Goal: Task Accomplishment & Management: Use online tool/utility

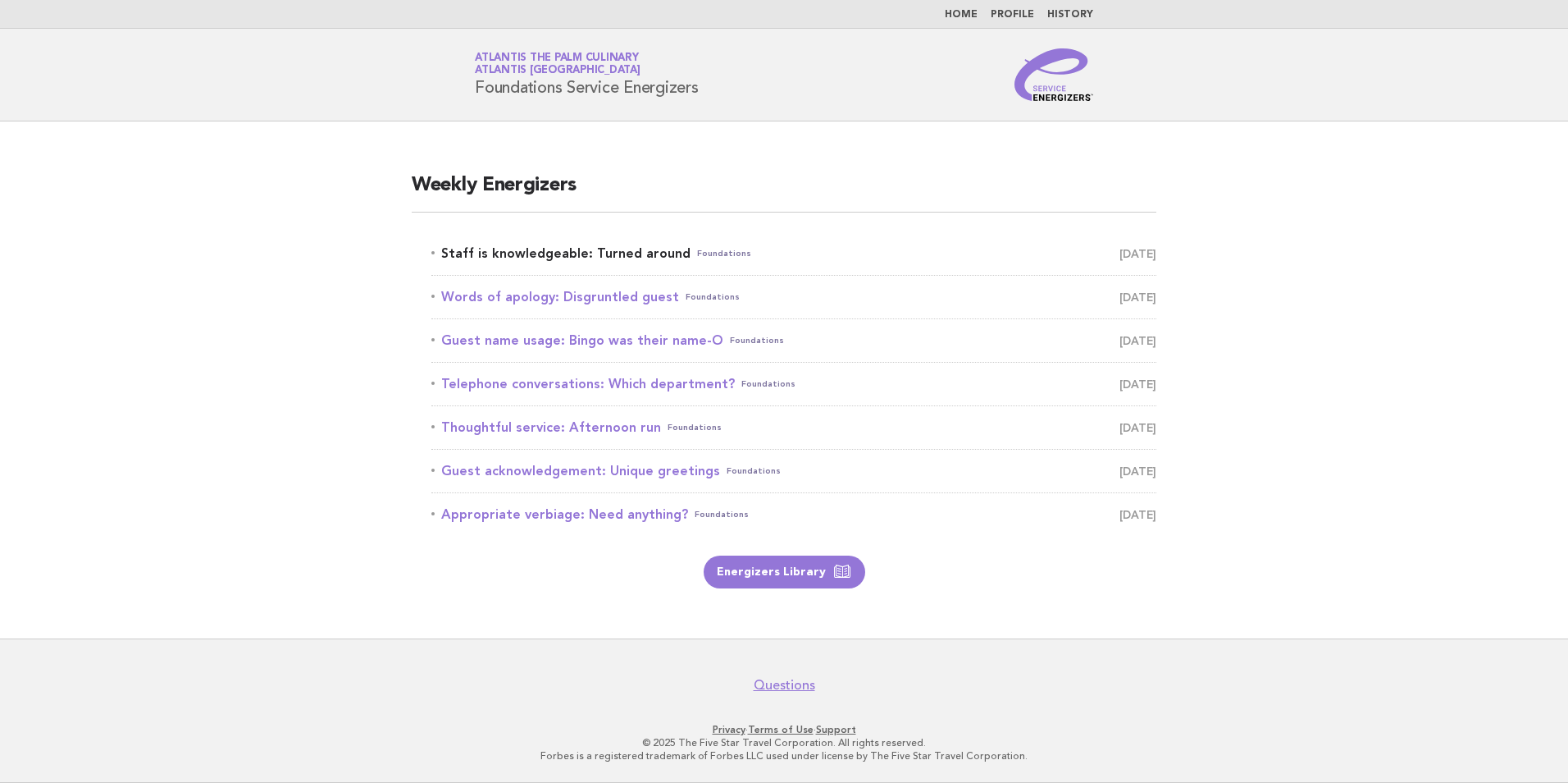
click at [581, 252] on link "Staff is knowledgeable: Turned around Foundations [DATE]" at bounding box center [794, 254] width 725 height 23
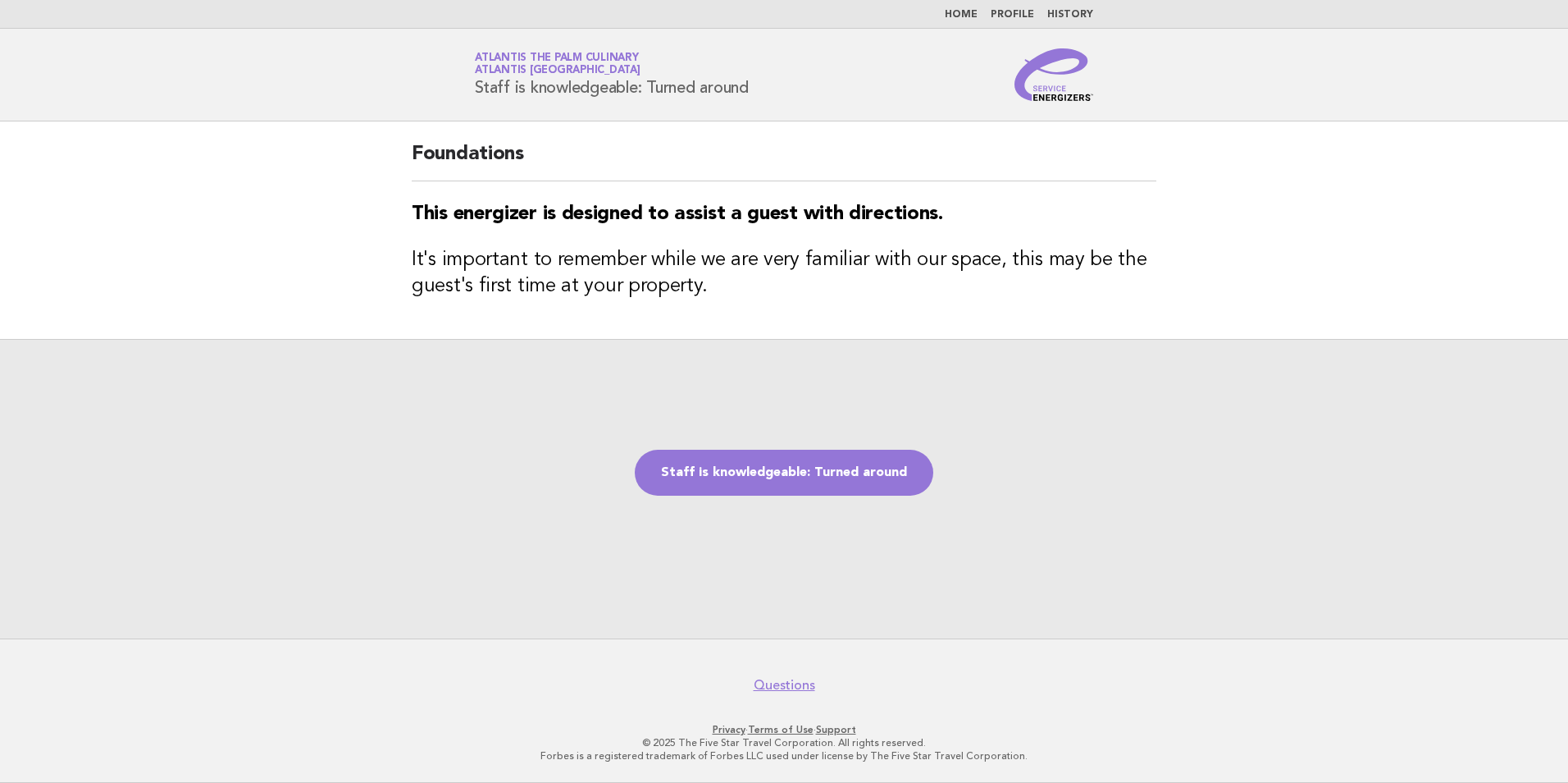
drag, startPoint x: 766, startPoint y: 471, endPoint x: 870, endPoint y: 682, distance: 235.2
click at [766, 471] on link "Staff is knowledgeable: Turned around" at bounding box center [784, 473] width 298 height 46
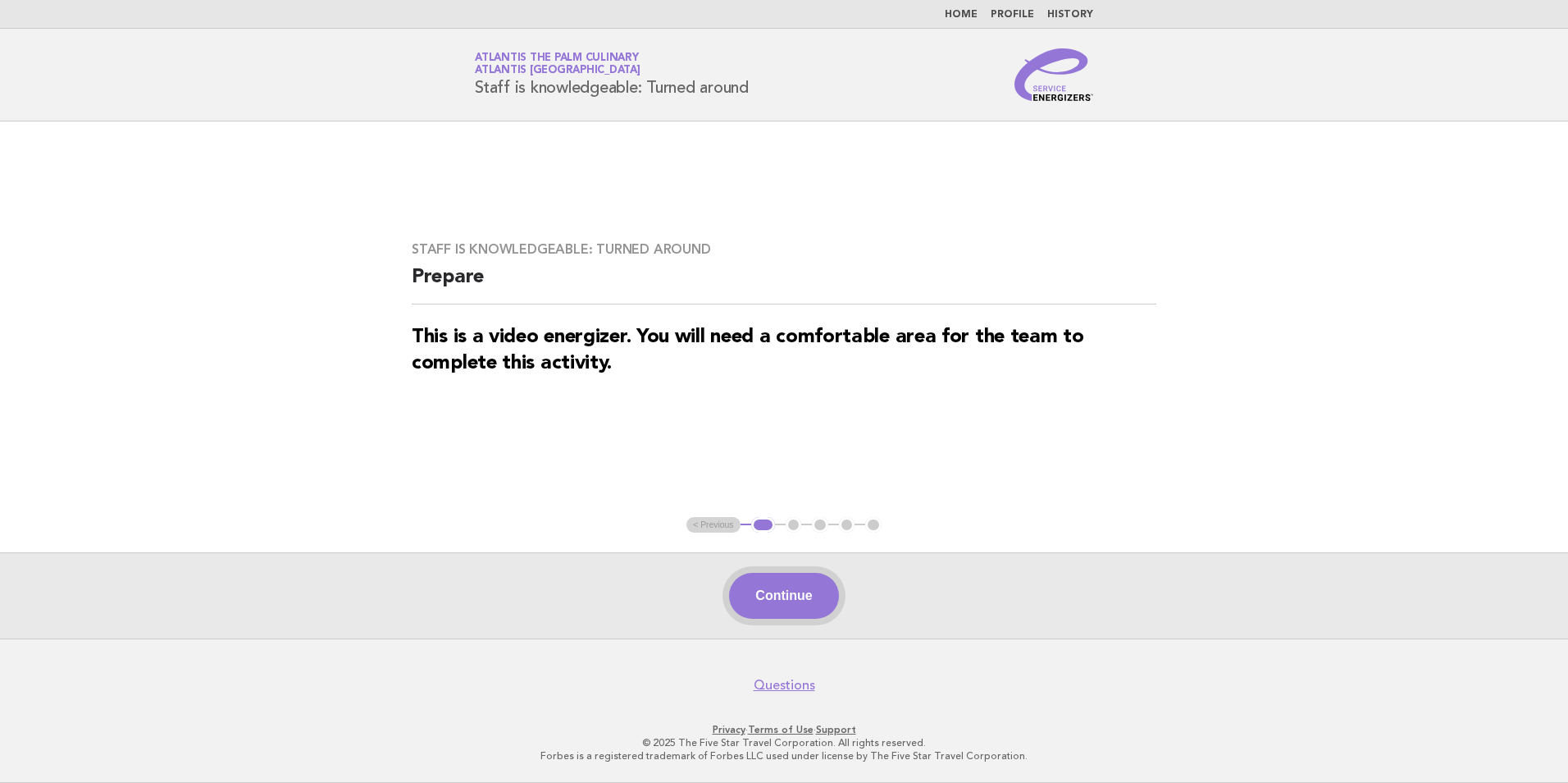
click at [776, 596] on button "Continue" at bounding box center [784, 595] width 109 height 46
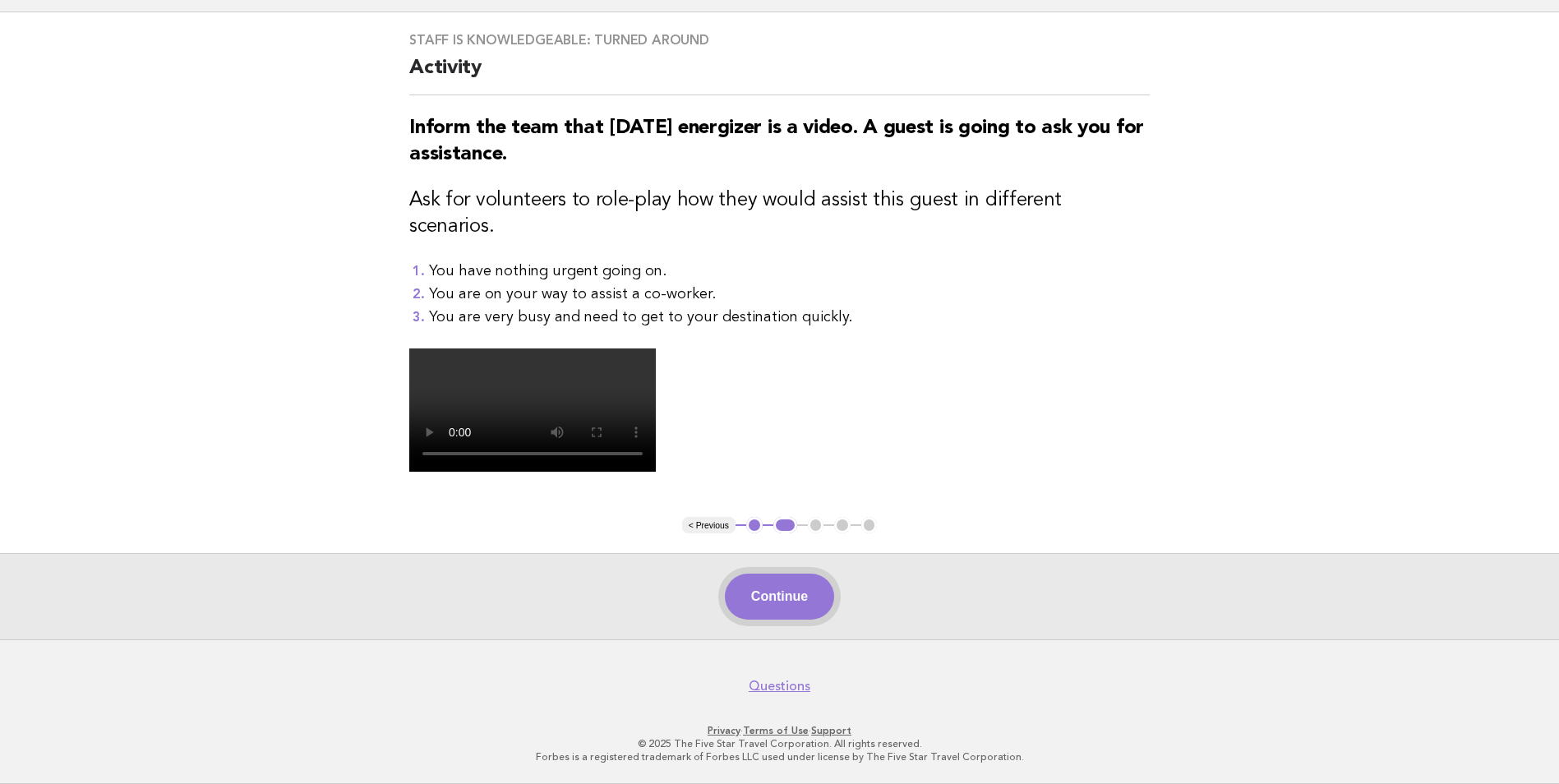
click at [791, 607] on button "Continue" at bounding box center [780, 596] width 109 height 46
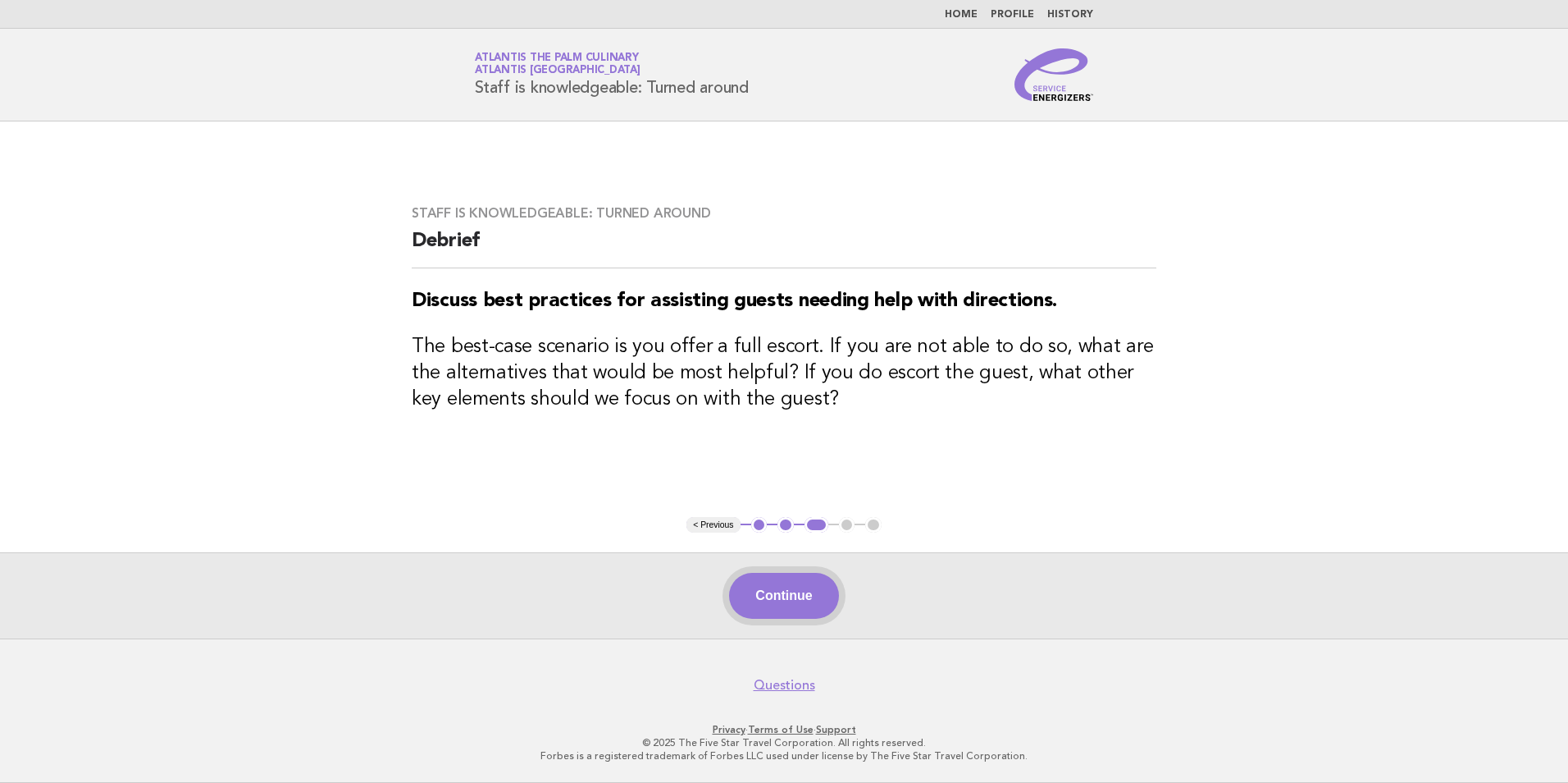
click at [786, 602] on button "Continue" at bounding box center [784, 595] width 109 height 46
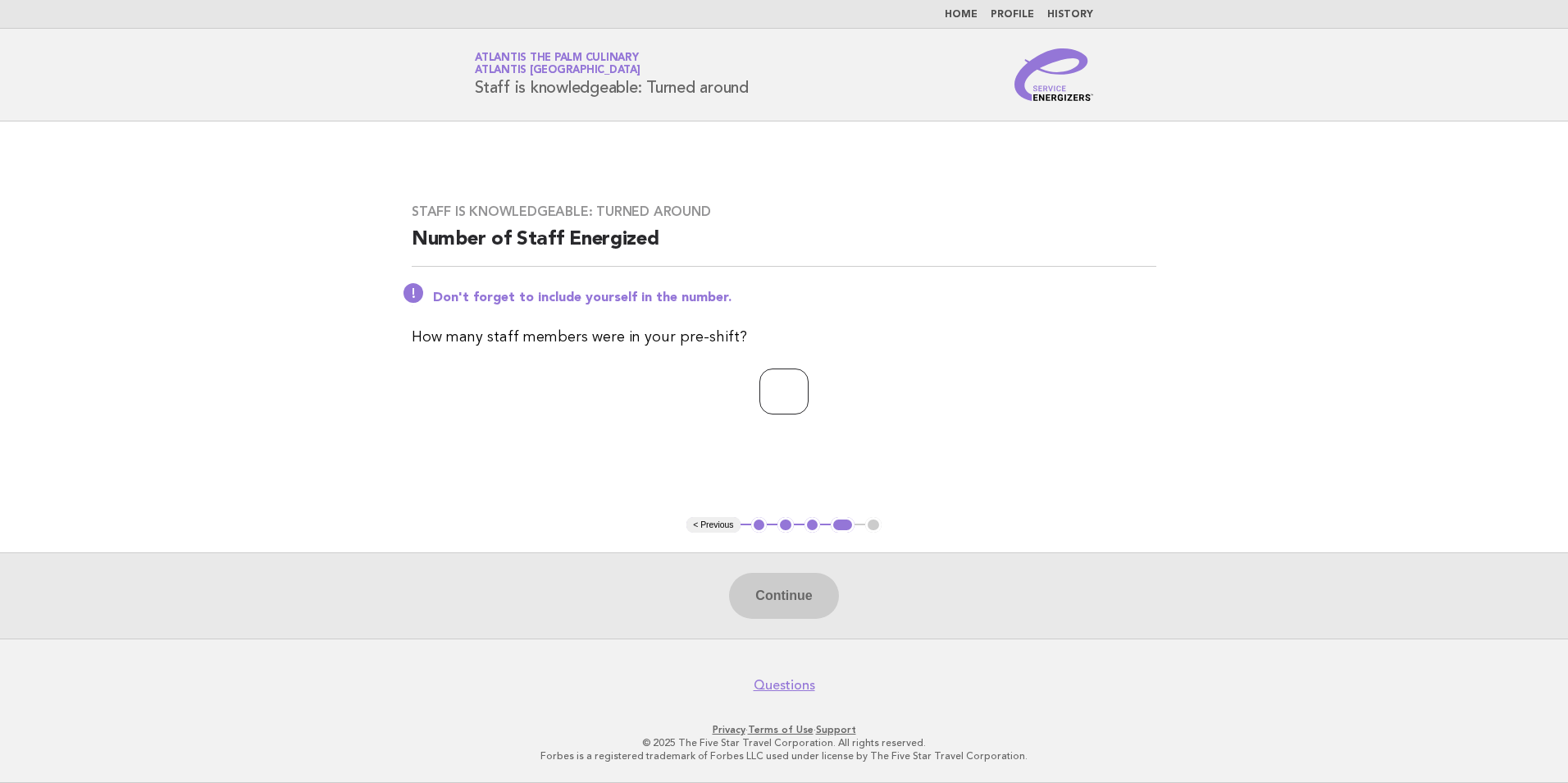
click at [791, 396] on input "number" at bounding box center [784, 392] width 49 height 46
type input "**"
click at [784, 596] on button "Continue" at bounding box center [784, 595] width 109 height 46
